Goal: Task Accomplishment & Management: Manage account settings

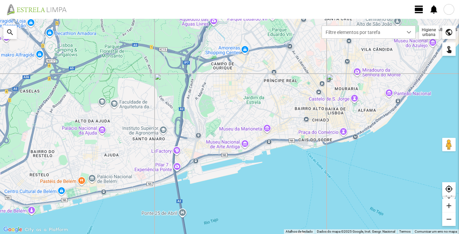
click at [413, 9] on fbc-header "view_day notifications" at bounding box center [229, 9] width 459 height 19
click at [419, 9] on span "view_day" at bounding box center [419, 9] width 10 height 10
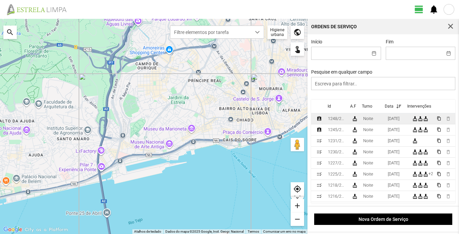
click at [334, 120] on div "1248/2025" at bounding box center [337, 118] width 18 height 5
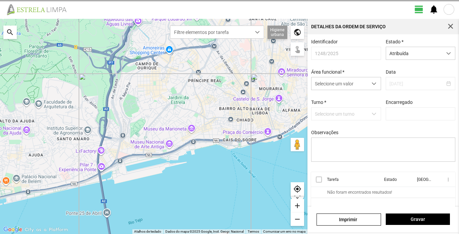
type input "[PERSON_NAME]"
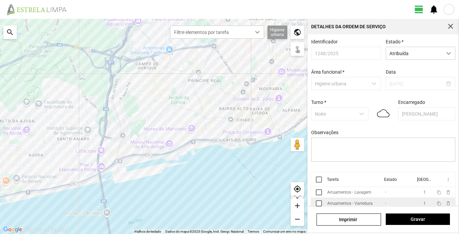
click at [355, 198] on td "Arruamentos - Varredura" at bounding box center [353, 203] width 58 height 11
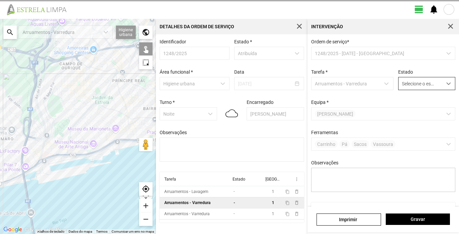
click at [446, 84] on span "dropdown trigger" at bounding box center [448, 83] width 5 height 5
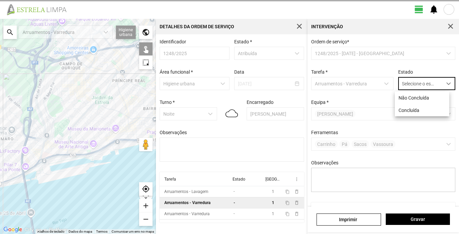
scroll to position [4, 30]
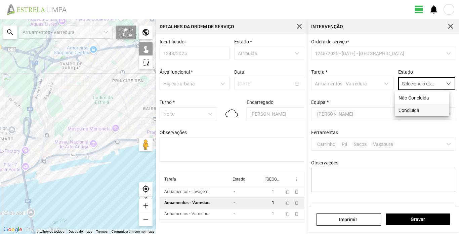
click at [417, 110] on li "Concluída" at bounding box center [422, 110] width 54 height 12
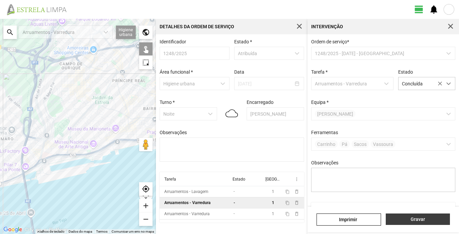
click at [424, 217] on span "Gravar" at bounding box center [417, 218] width 57 height 5
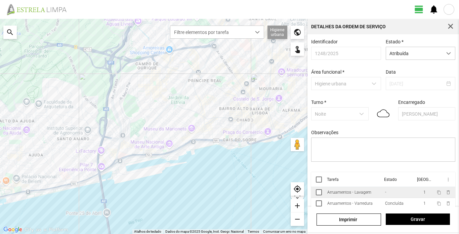
click at [355, 193] on div "Arruamentos - Lavagem" at bounding box center [349, 192] width 44 height 5
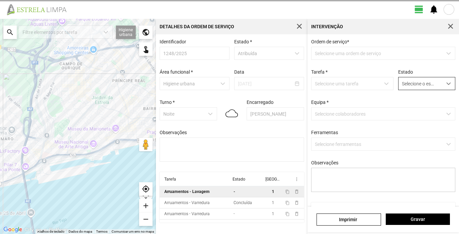
click at [446, 85] on span "dropdown trigger" at bounding box center [448, 83] width 5 height 5
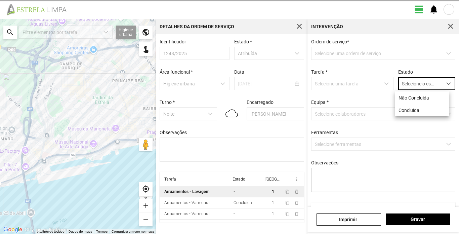
scroll to position [4, 30]
type textarea "[PERSON_NAME]"
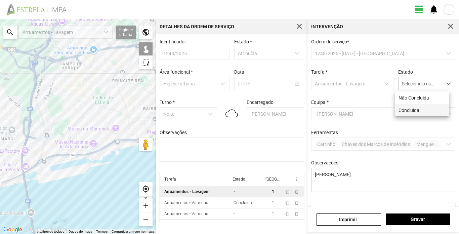
click at [420, 108] on li "Concluída" at bounding box center [422, 110] width 54 height 12
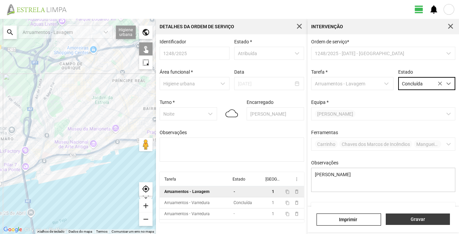
click at [415, 219] on span "Gravar" at bounding box center [417, 218] width 57 height 5
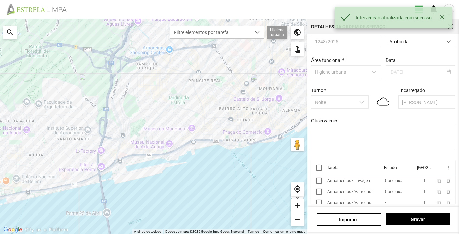
scroll to position [15, 0]
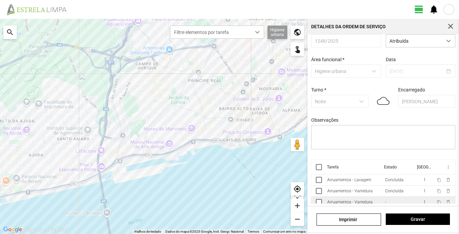
click at [363, 198] on td "Arruamentos - Varredura" at bounding box center [353, 201] width 58 height 11
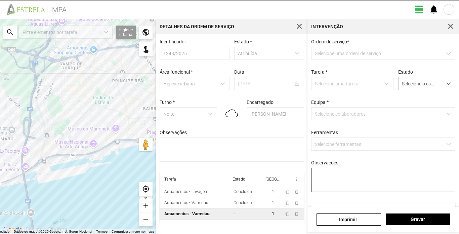
type textarea "Sisé(C8) ture"
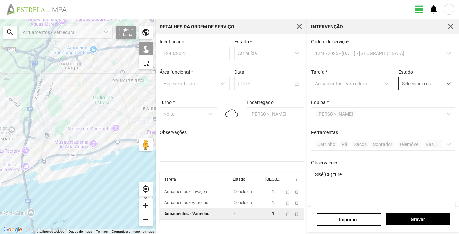
click at [446, 86] on span "dropdown trigger" at bounding box center [448, 83] width 5 height 5
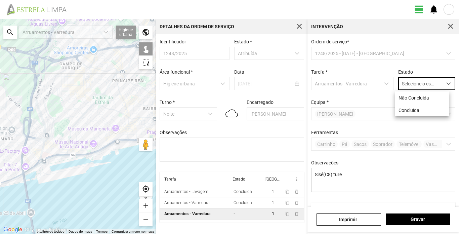
scroll to position [4, 30]
click at [421, 109] on li "Concluída" at bounding box center [422, 110] width 54 height 12
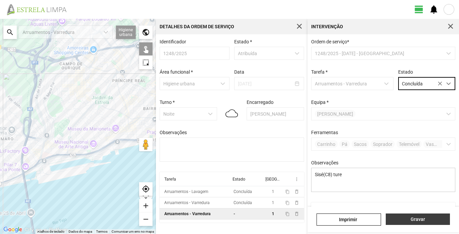
click at [426, 217] on span "Gravar" at bounding box center [417, 218] width 57 height 5
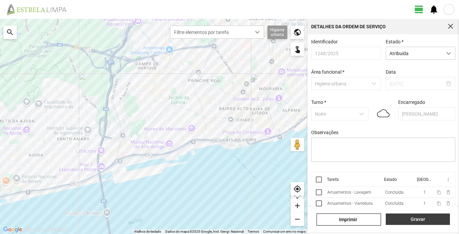
drag, startPoint x: 424, startPoint y: 219, endPoint x: 420, endPoint y: 217, distance: 4.5
click at [424, 219] on span "Gravar" at bounding box center [417, 218] width 57 height 5
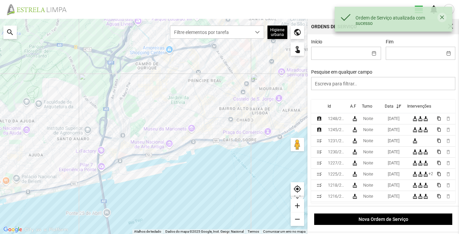
click at [441, 15] on button "button" at bounding box center [441, 17] width 9 height 9
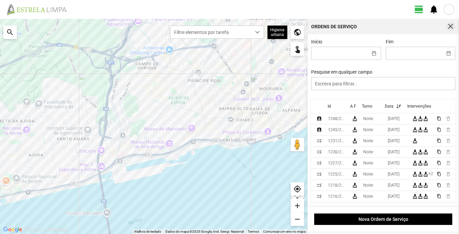
click at [451, 28] on span "button" at bounding box center [450, 27] width 6 height 6
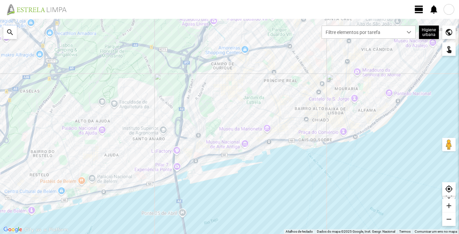
click at [450, 12] on div at bounding box center [448, 9] width 11 height 11
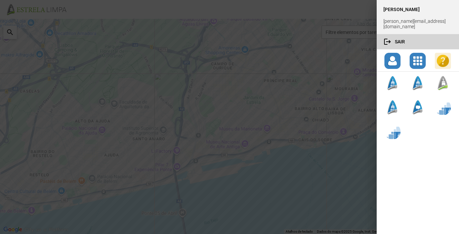
click at [397, 37] on button "logout Sair" at bounding box center [417, 41] width 82 height 15
